Goal: Task Accomplishment & Management: Manage account settings

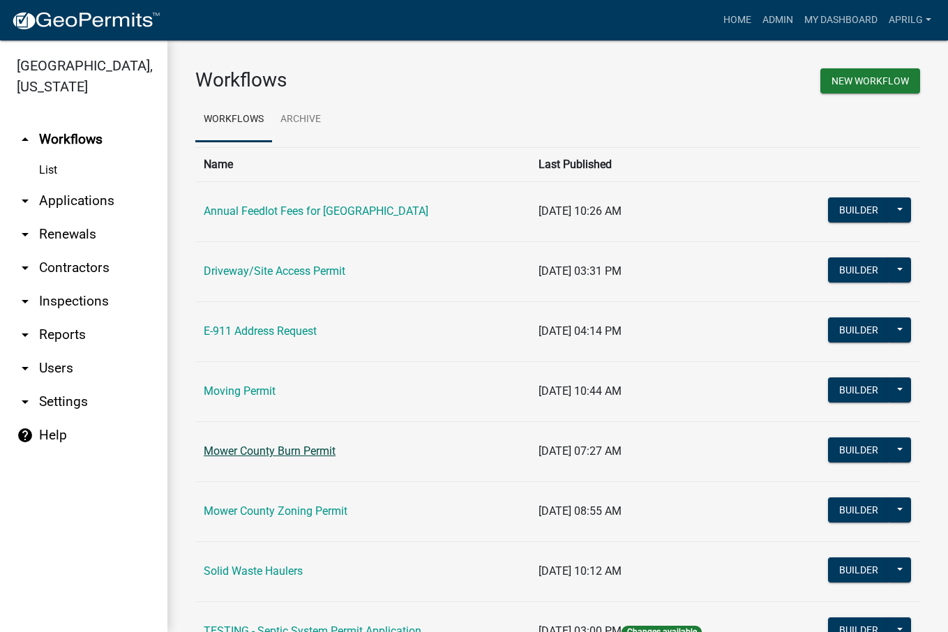
click at [292, 451] on link "Mower County Burn Permit" at bounding box center [270, 450] width 132 height 13
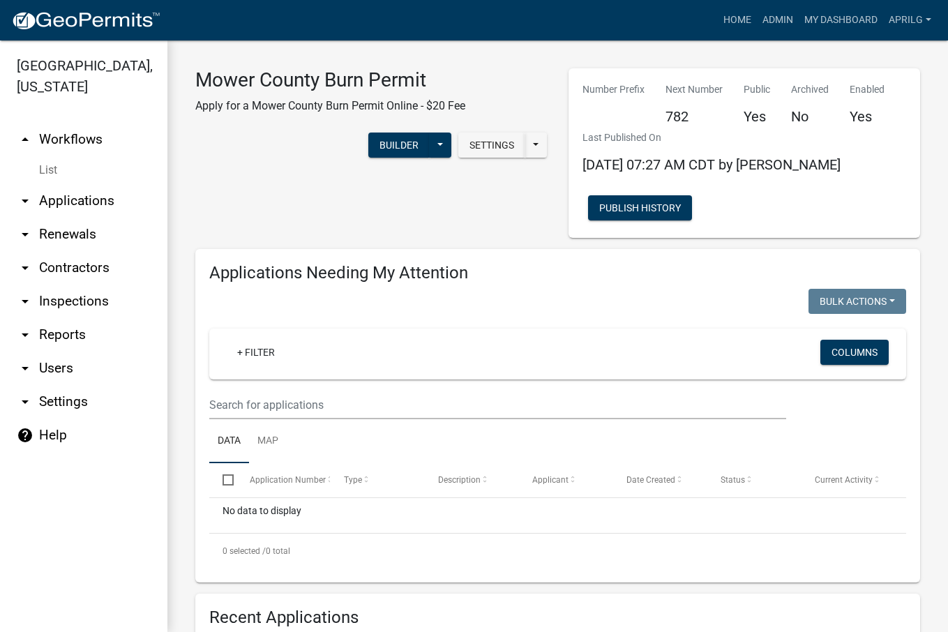
select select "1: 25"
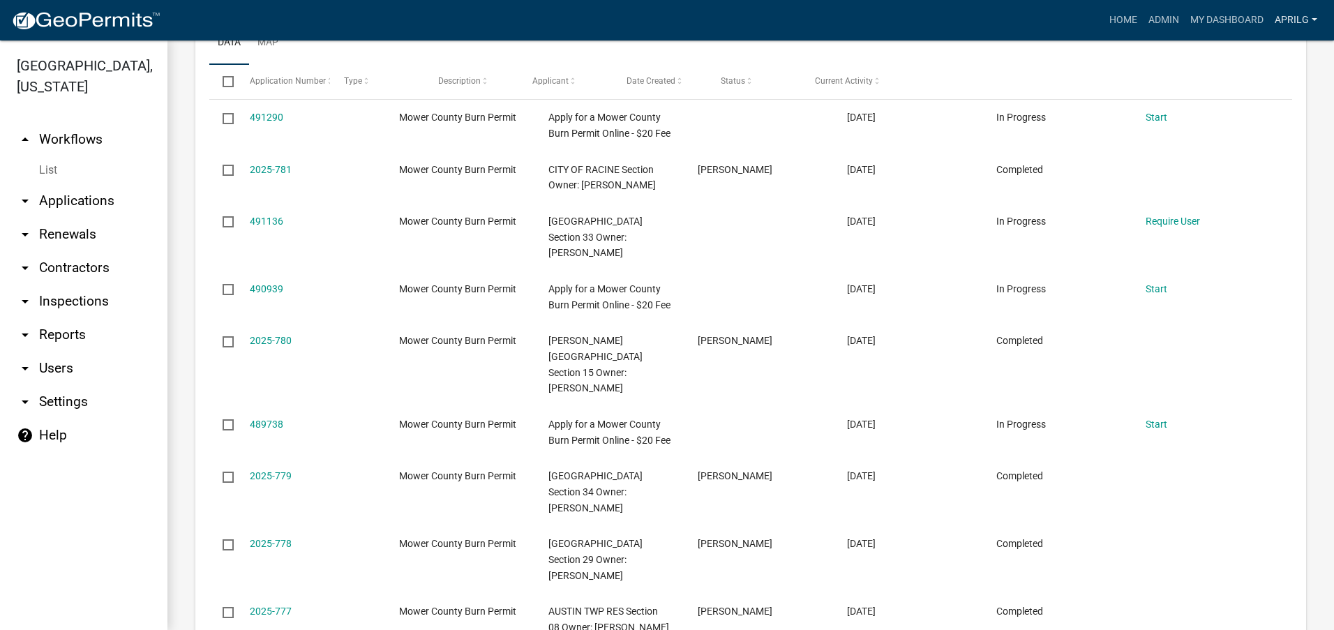
scroll to position [652, 0]
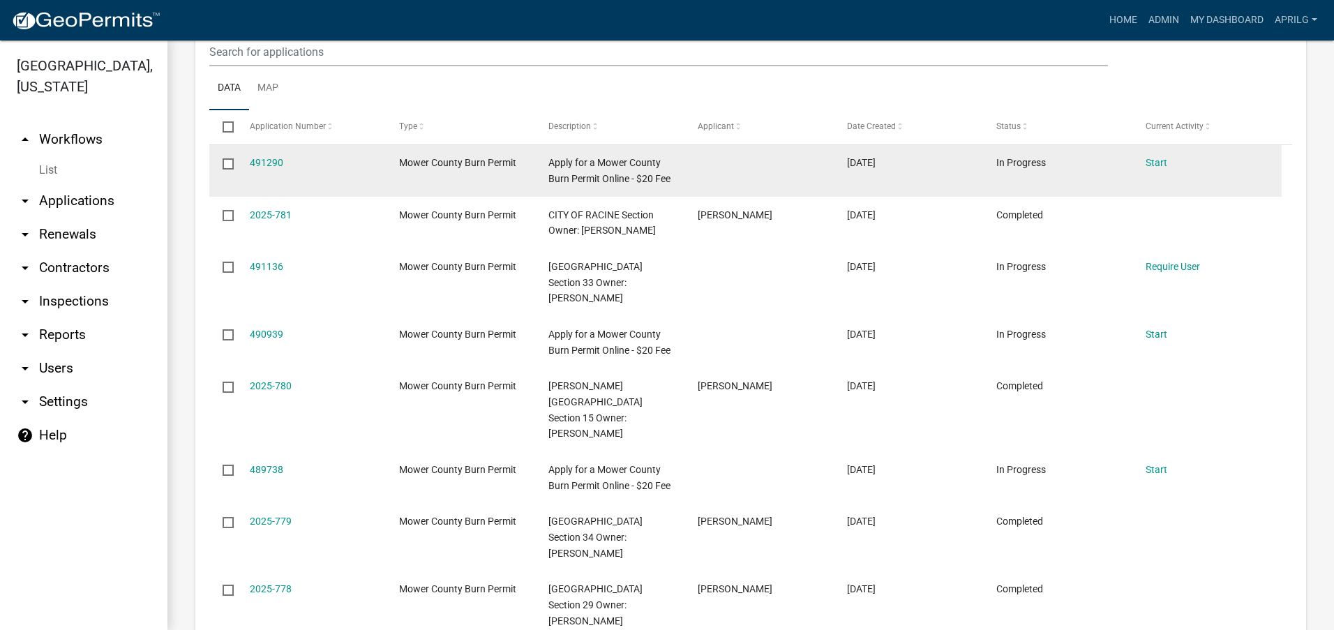
click at [225, 160] on input "checkbox" at bounding box center [226, 162] width 9 height 9
checkbox input "true"
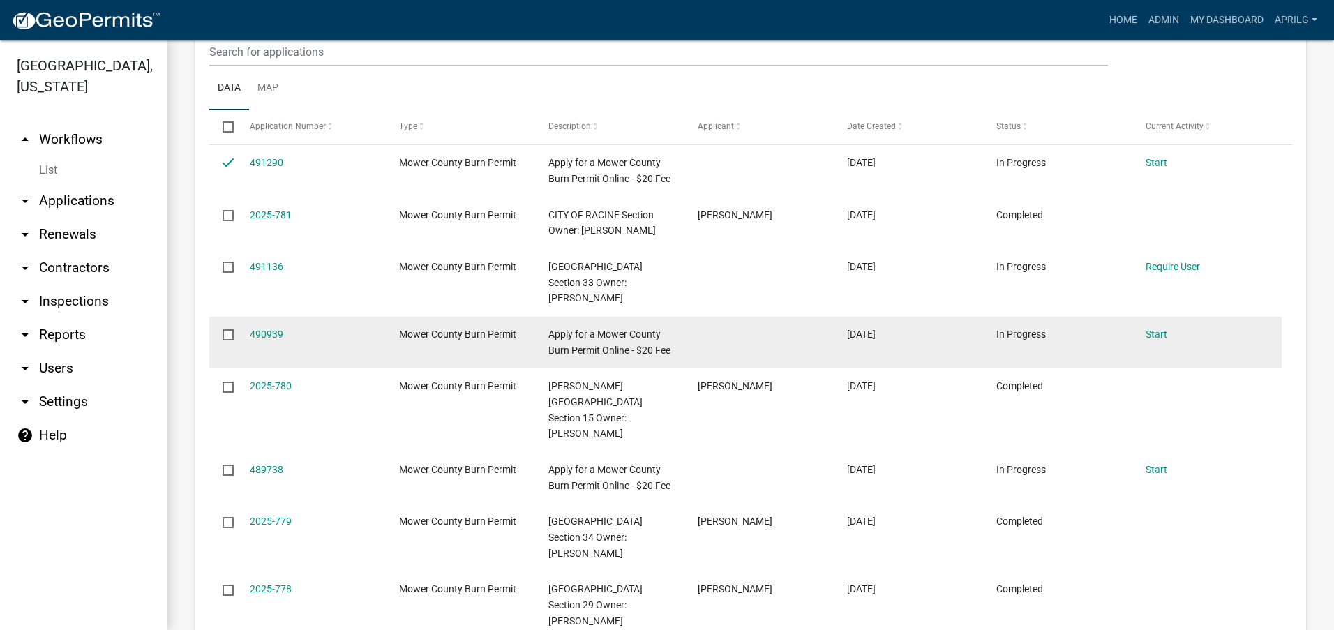
click at [228, 338] on input "checkbox" at bounding box center [226, 333] width 9 height 9
checkbox input "true"
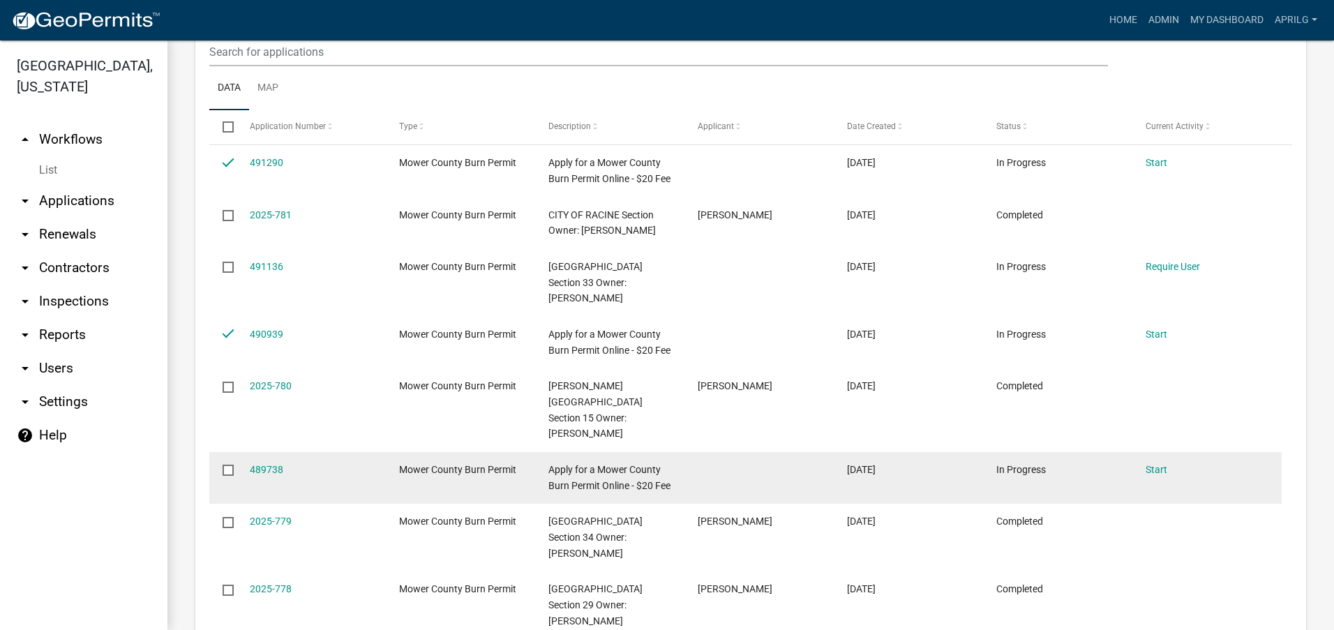
click at [229, 474] on input "checkbox" at bounding box center [226, 469] width 9 height 9
checkbox input "true"
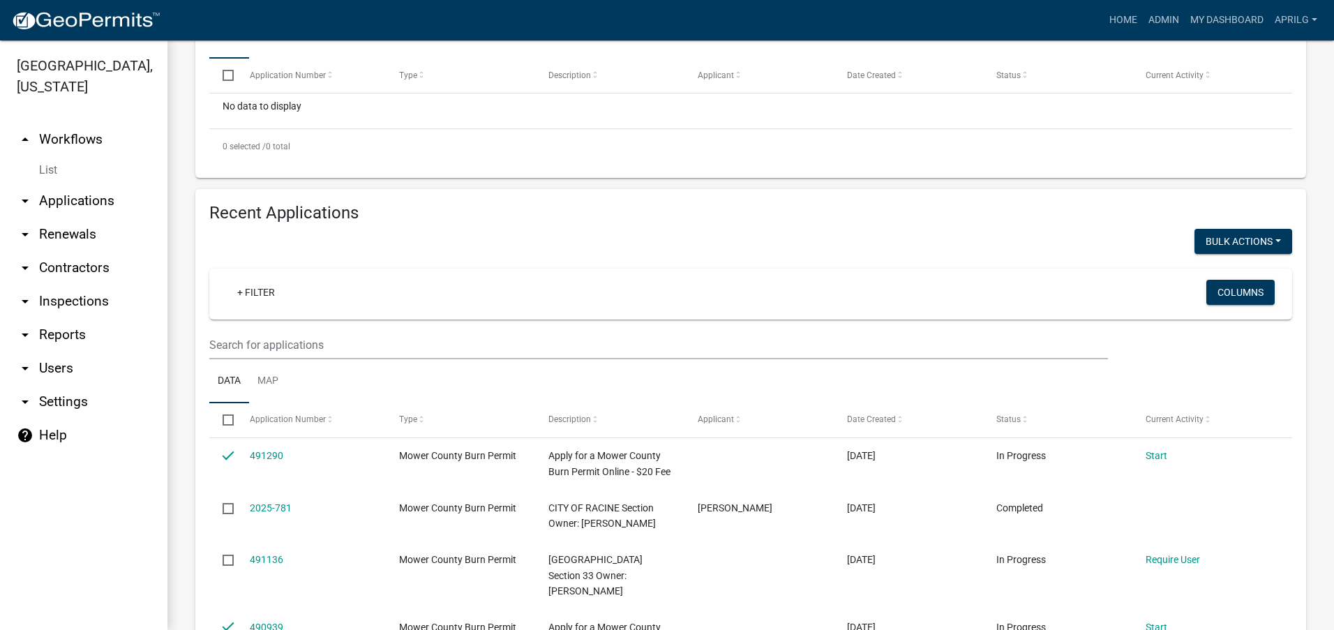
scroll to position [303, 0]
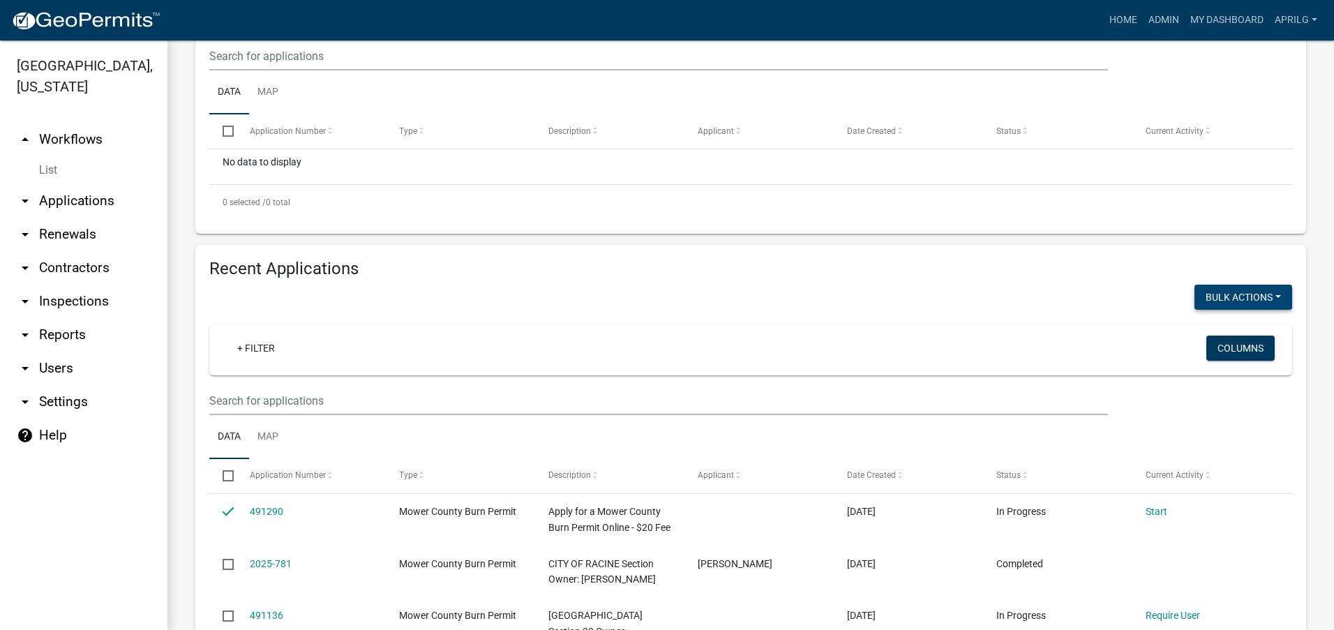
click at [947, 289] on button "Bulk Actions" at bounding box center [1243, 297] width 98 height 25
click at [947, 333] on button "Void" at bounding box center [1236, 333] width 112 height 33
checkbox input "false"
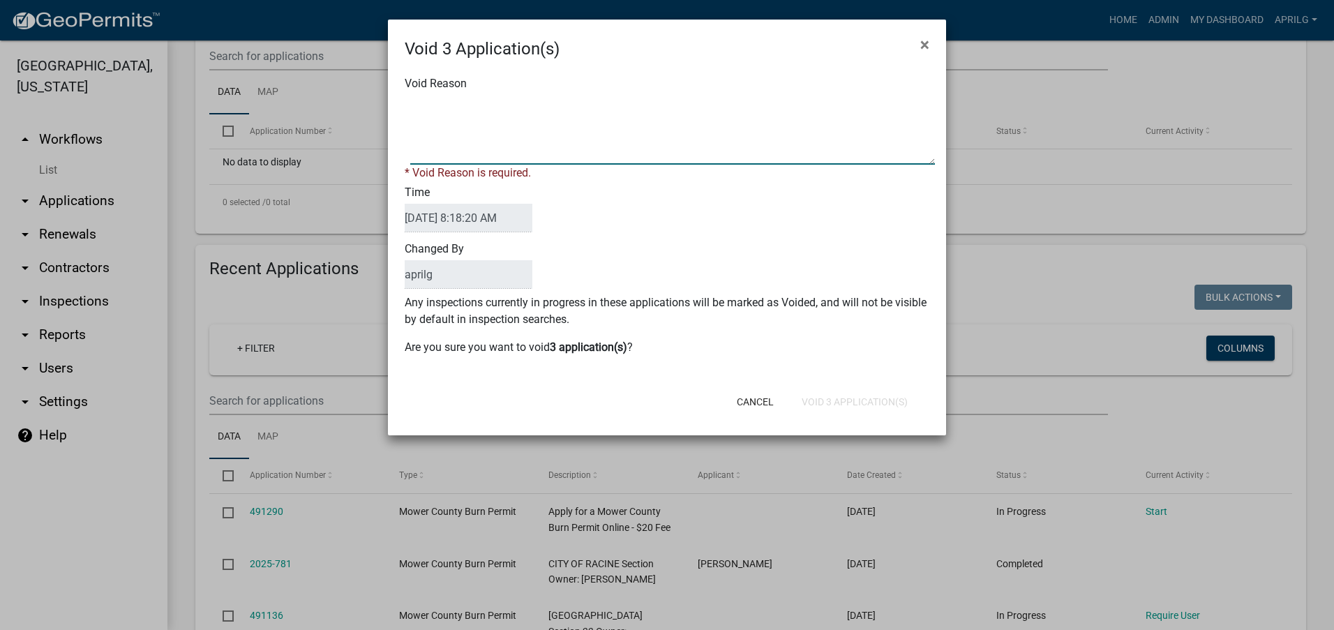
click at [429, 118] on textarea "Void Reason" at bounding box center [672, 130] width 524 height 70
type textarea "incomplete"
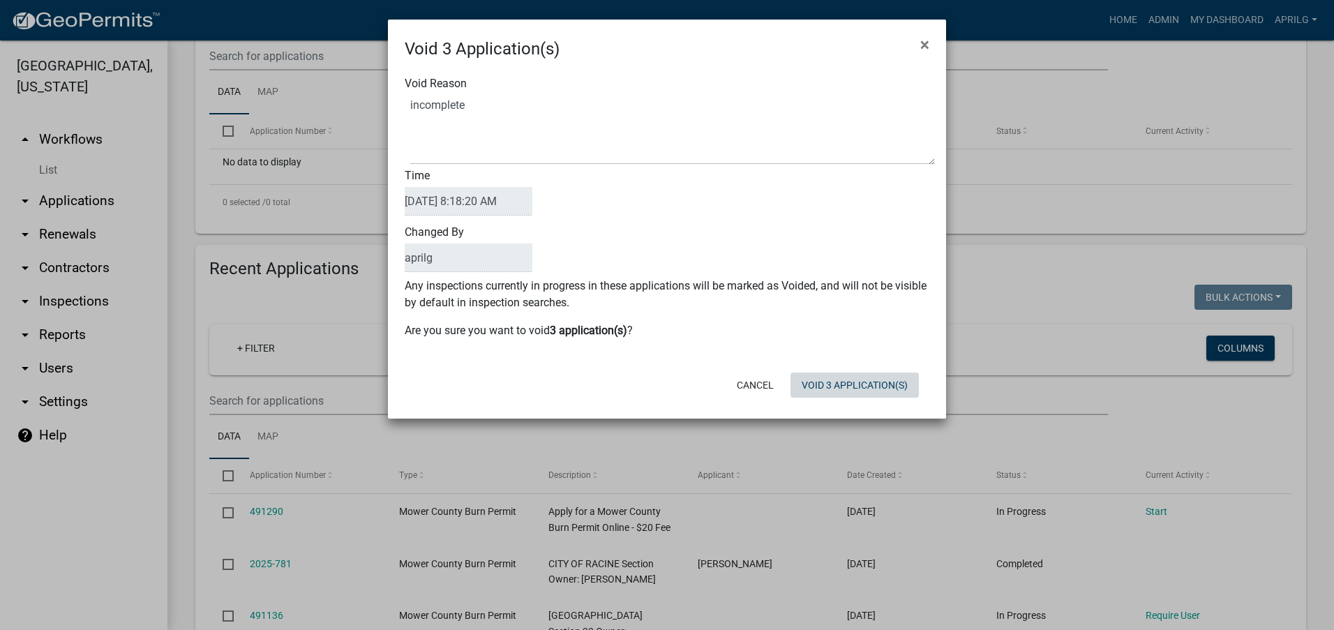
click at [861, 405] on form "Void 3 Application(s) × Void Reason Time [DATE] 8:18:20 AM Changed By aprilg An…" at bounding box center [667, 213] width 558 height 386
click at [846, 385] on button "Void 3 Application(s)" at bounding box center [854, 384] width 128 height 25
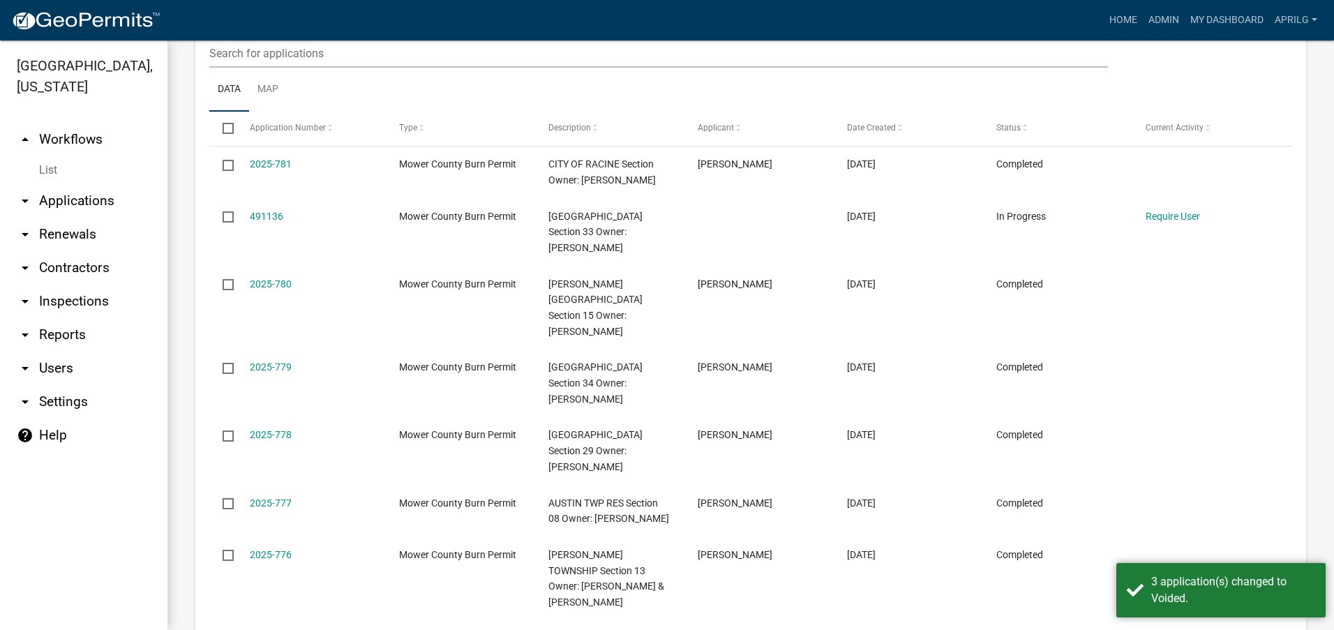
scroll to position [652, 0]
